Goal: Task Accomplishment & Management: Complete application form

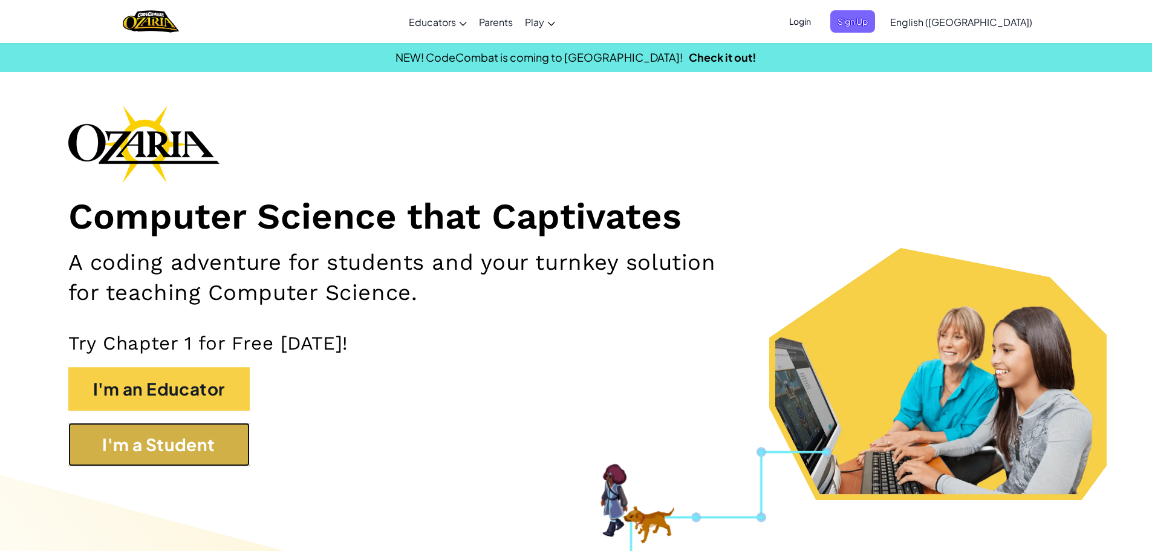
click at [154, 437] on button "I'm a Student" at bounding box center [158, 445] width 181 height 44
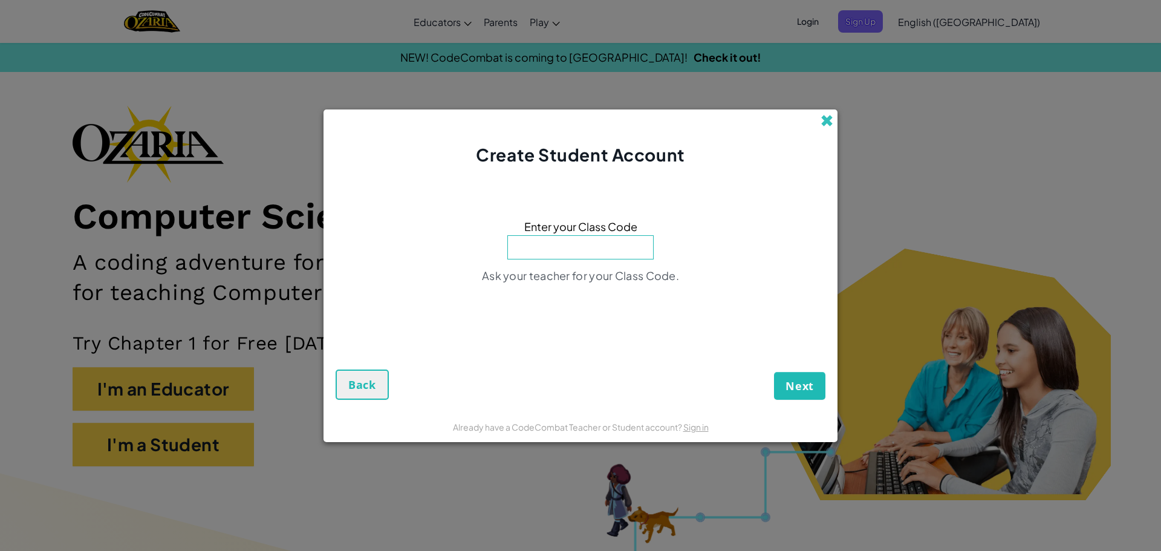
click at [828, 120] on span at bounding box center [826, 120] width 13 height 13
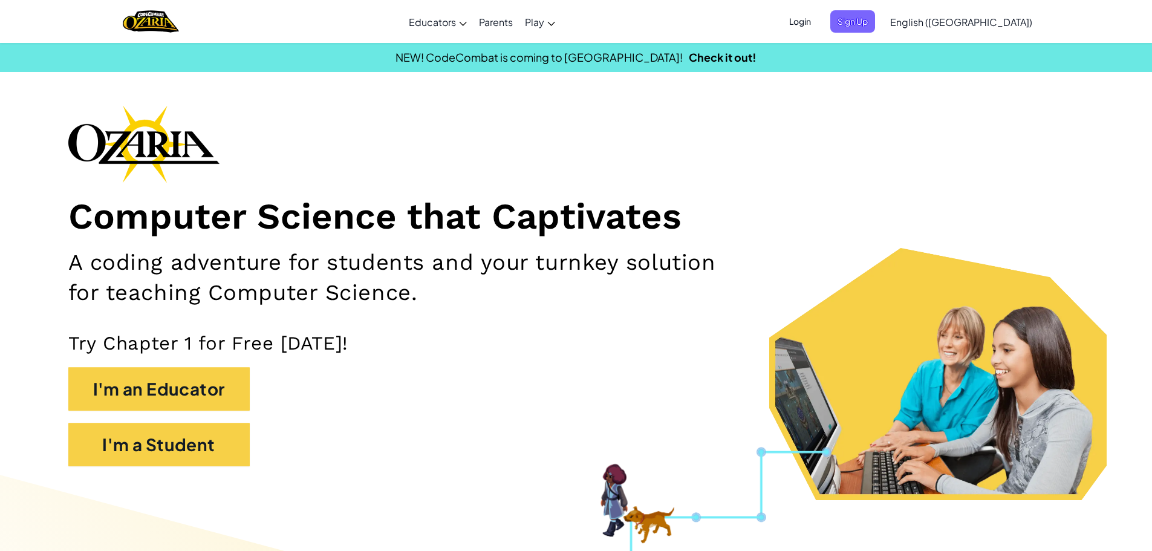
click at [818, 13] on span "Login" at bounding box center [800, 21] width 36 height 22
